Goal: Navigation & Orientation: Find specific page/section

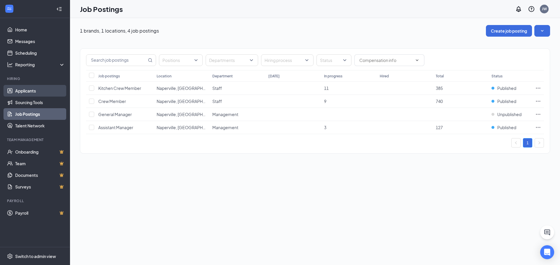
click at [18, 89] on link "Applicants" at bounding box center [40, 91] width 50 height 12
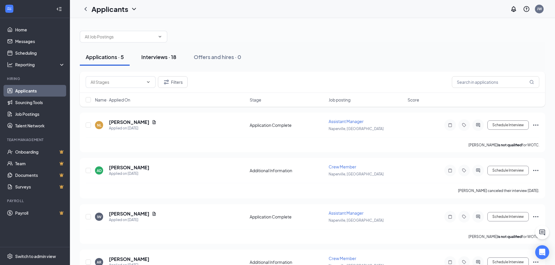
click at [168, 59] on div "Interviews · 18" at bounding box center [158, 56] width 35 height 7
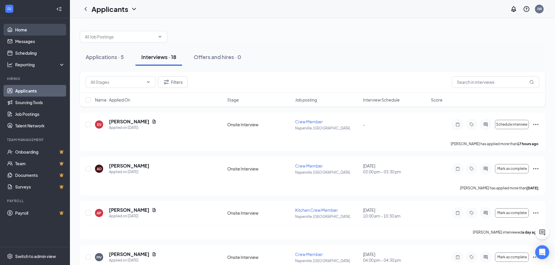
click at [21, 33] on link "Home" at bounding box center [40, 30] width 50 height 12
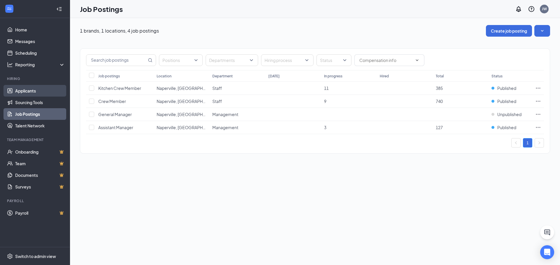
click at [26, 87] on link "Applicants" at bounding box center [40, 91] width 50 height 12
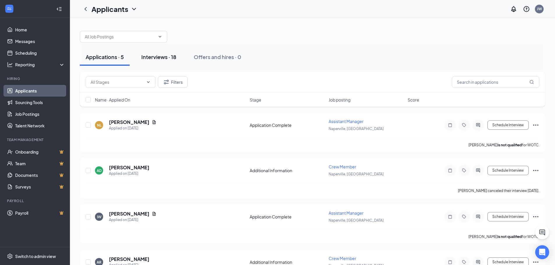
click at [168, 55] on div "Interviews · 18" at bounding box center [158, 56] width 35 height 7
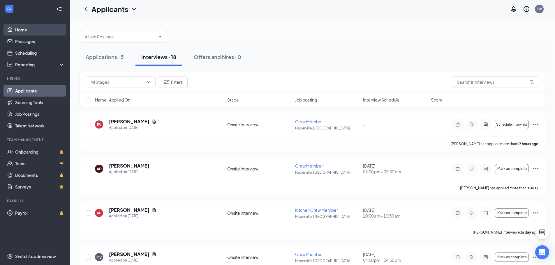
click at [21, 26] on link "Home" at bounding box center [40, 30] width 50 height 12
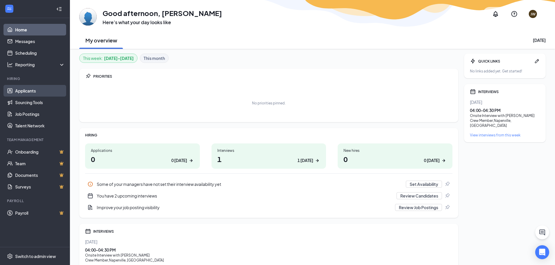
click at [28, 88] on link "Applicants" at bounding box center [40, 91] width 50 height 12
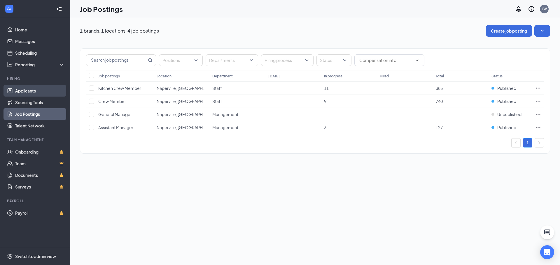
click at [45, 88] on link "Applicants" at bounding box center [40, 91] width 50 height 12
